Goal: Task Accomplishment & Management: Manage account settings

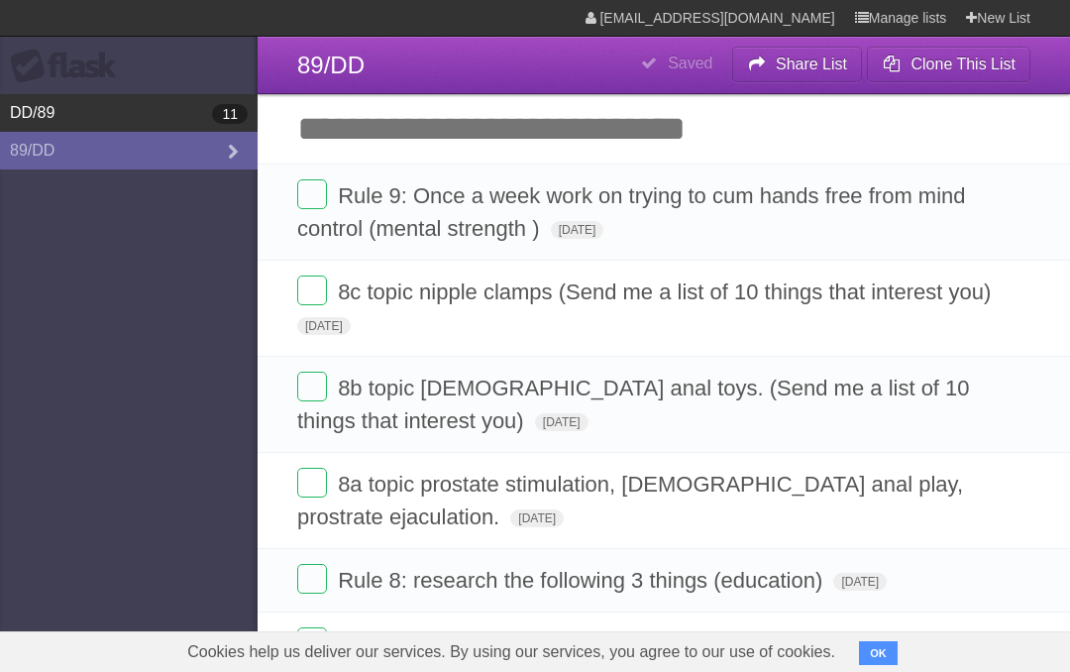
click at [47, 114] on link "DD/89 11" at bounding box center [129, 113] width 258 height 38
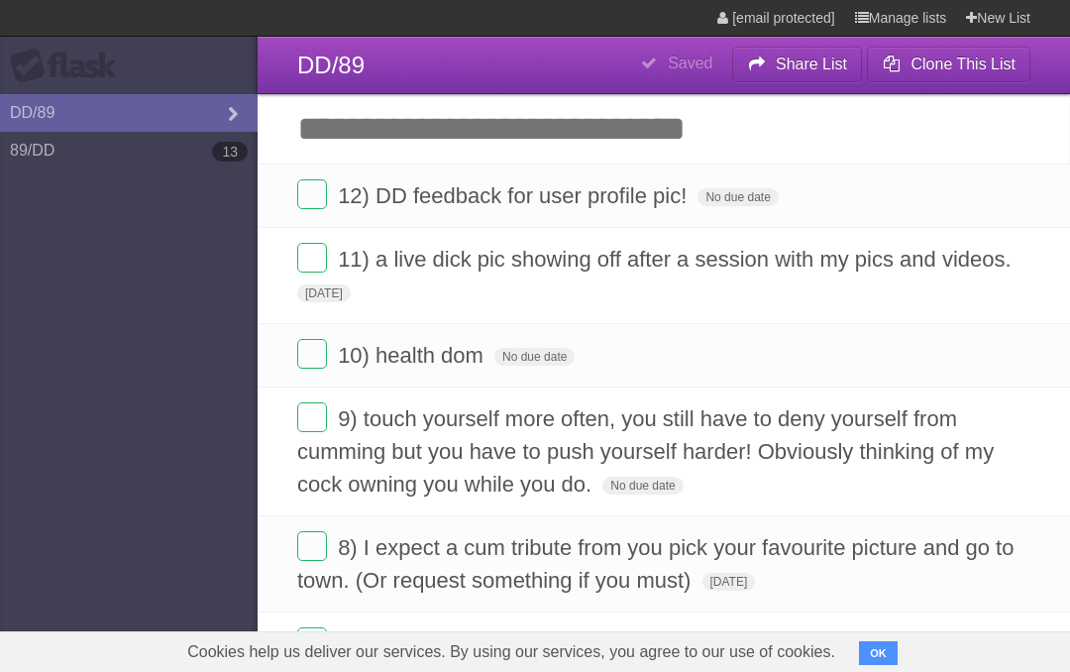
type span "[DATE]"
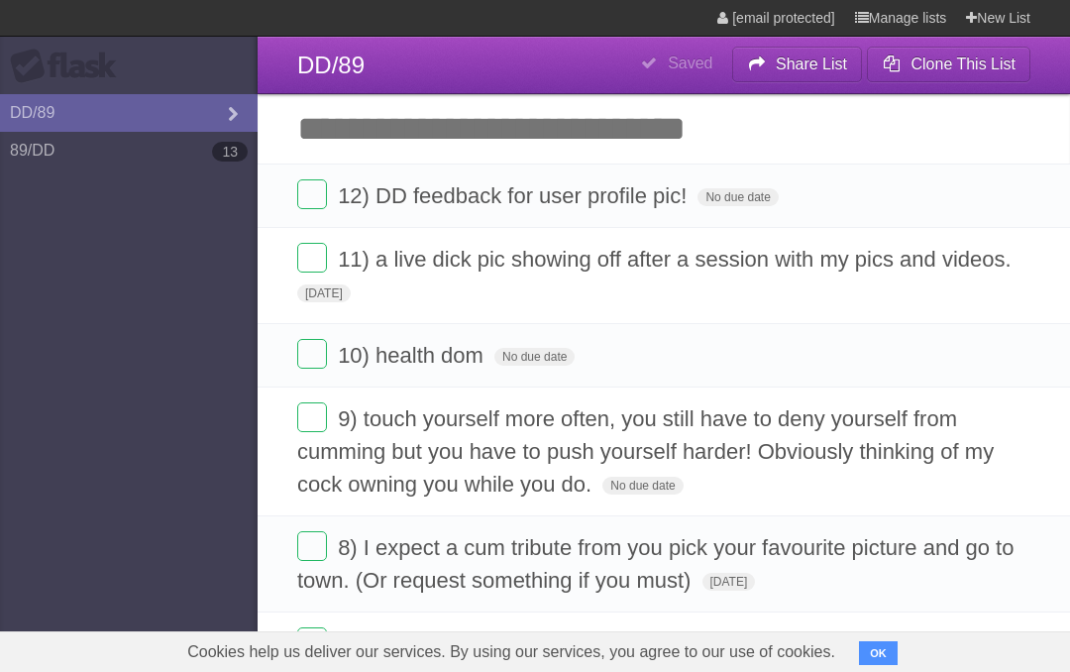
type span "[DATE]"
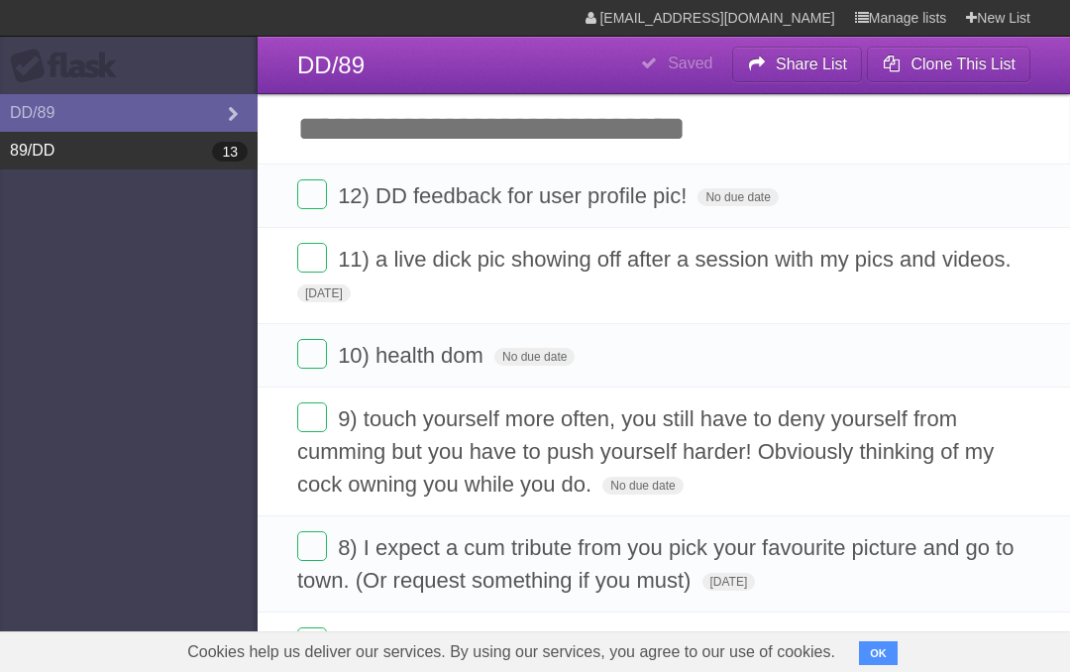
click at [78, 158] on link "89/DD 13" at bounding box center [129, 151] width 258 height 38
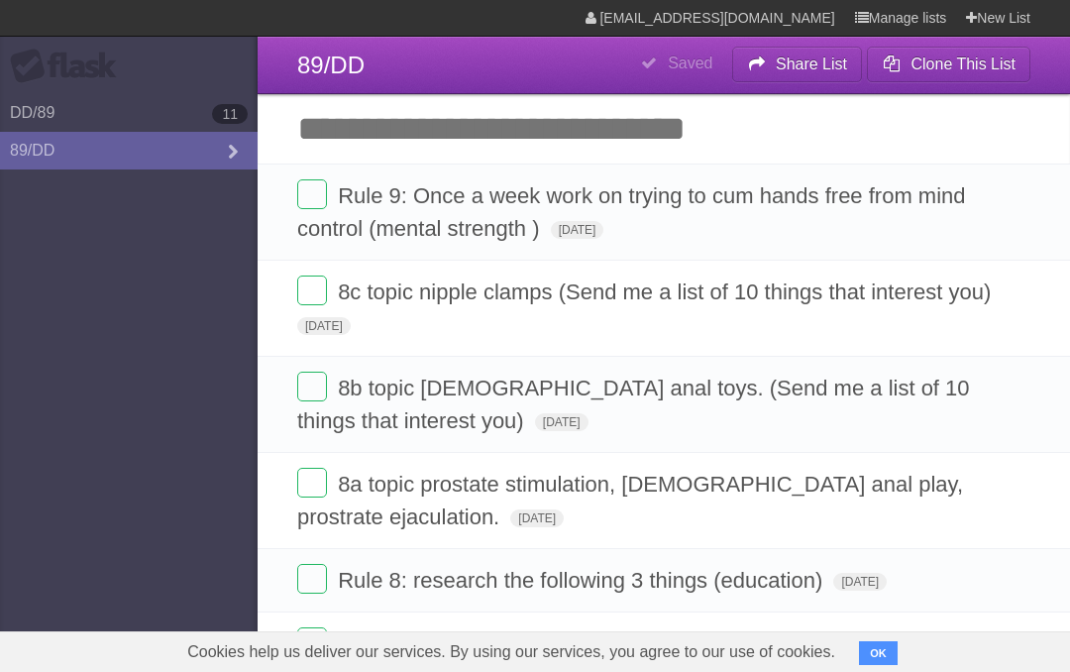
type span "[DATE]"
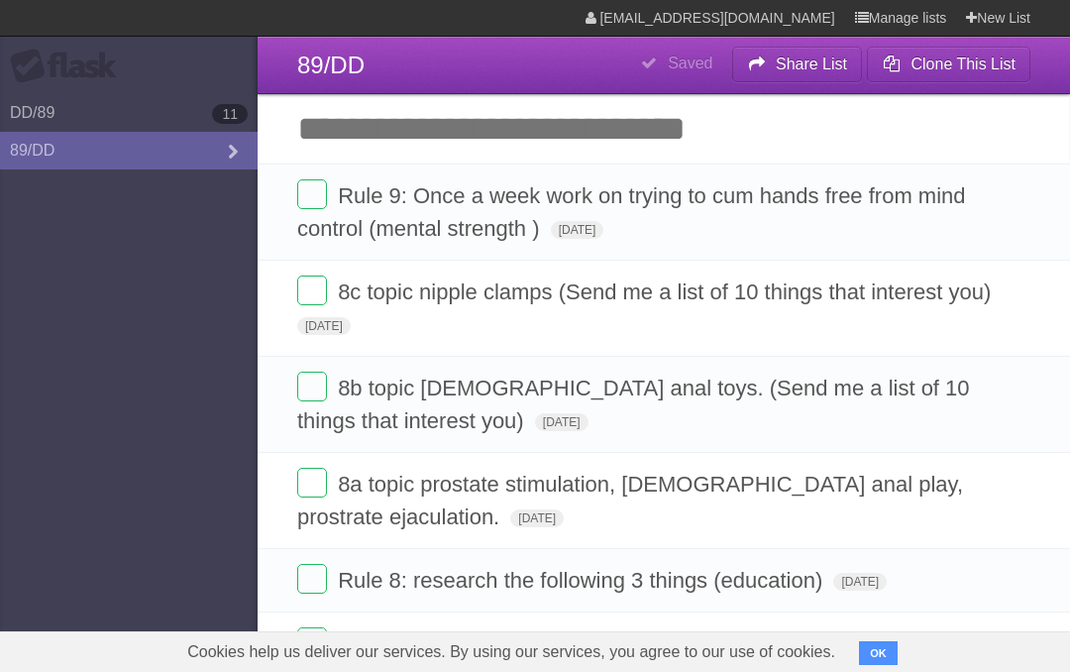
type span "[DATE]"
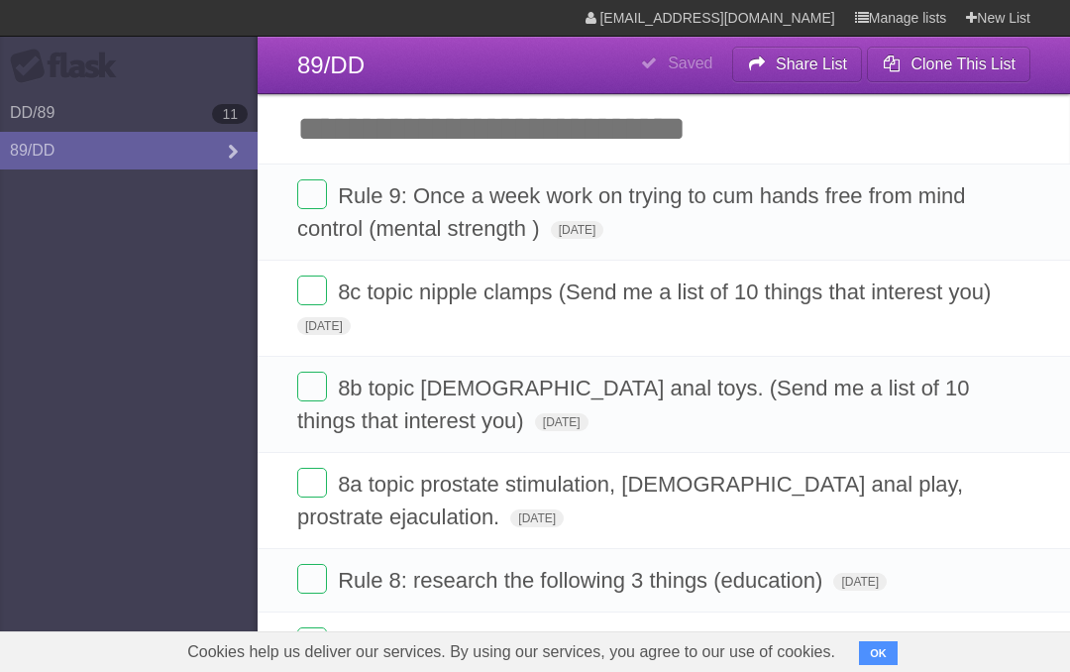
type span "[DATE]"
